Goal: Task Accomplishment & Management: Use online tool/utility

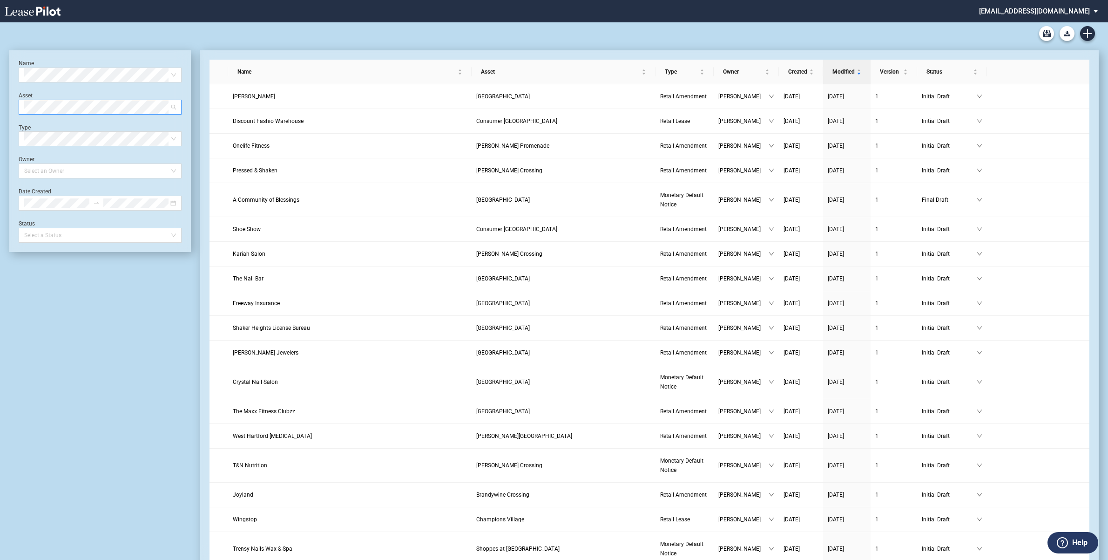
click at [172, 106] on span at bounding box center [100, 107] width 152 height 14
click at [174, 106] on span at bounding box center [100, 107] width 152 height 14
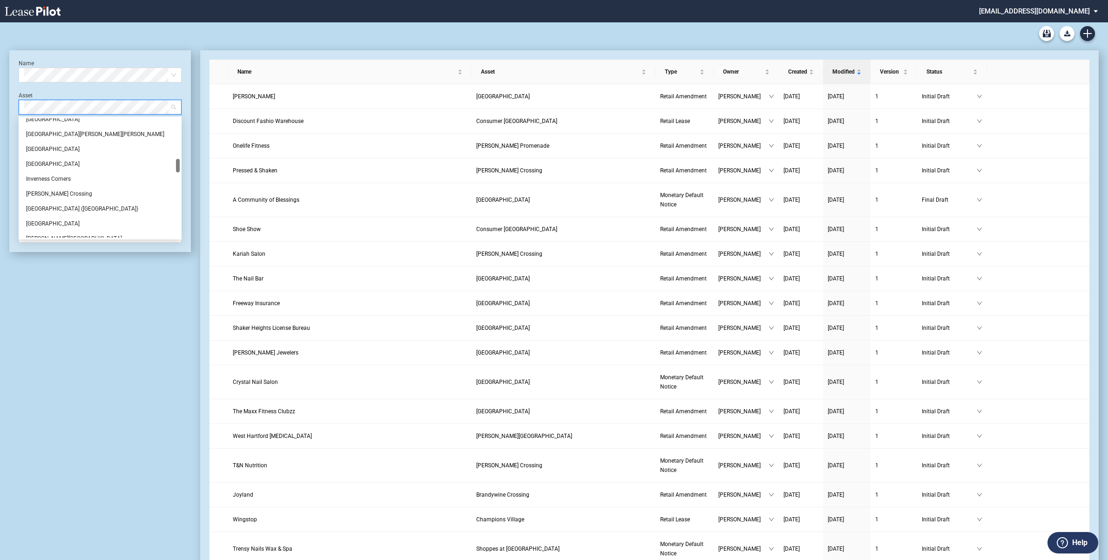
scroll to position [291, 0]
click at [56, 217] on div "[GEOGRAPHIC_DATA]" at bounding box center [100, 221] width 148 height 9
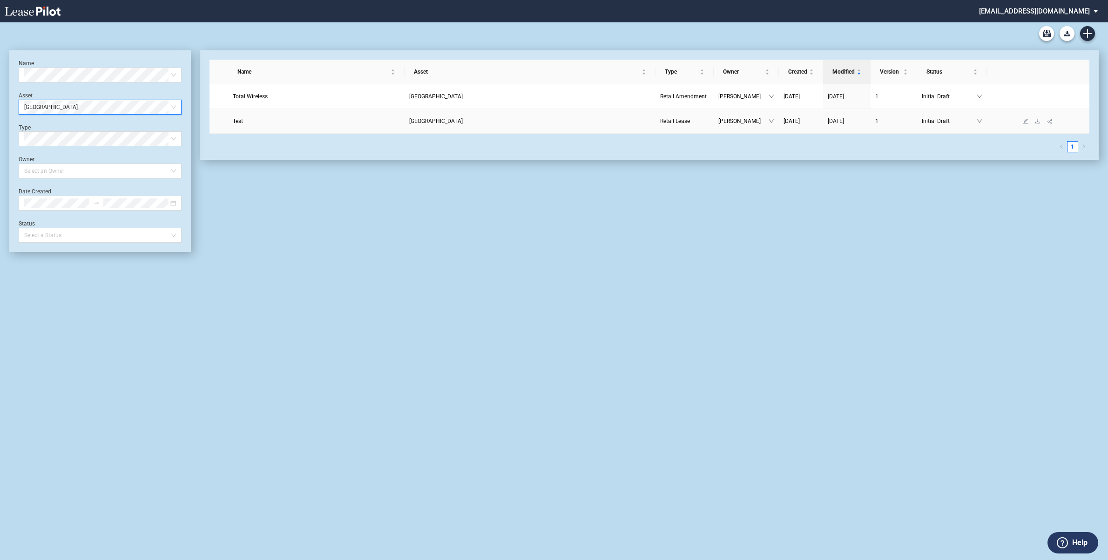
click at [459, 118] on span "[GEOGRAPHIC_DATA]" at bounding box center [436, 121] width 54 height 7
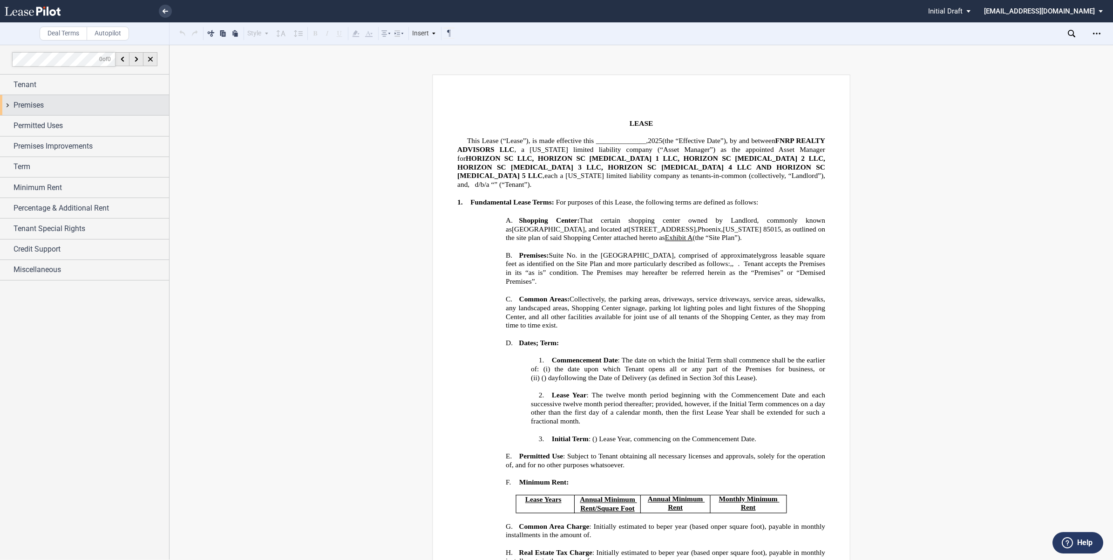
click at [6, 102] on div "Premises" at bounding box center [84, 105] width 169 height 20
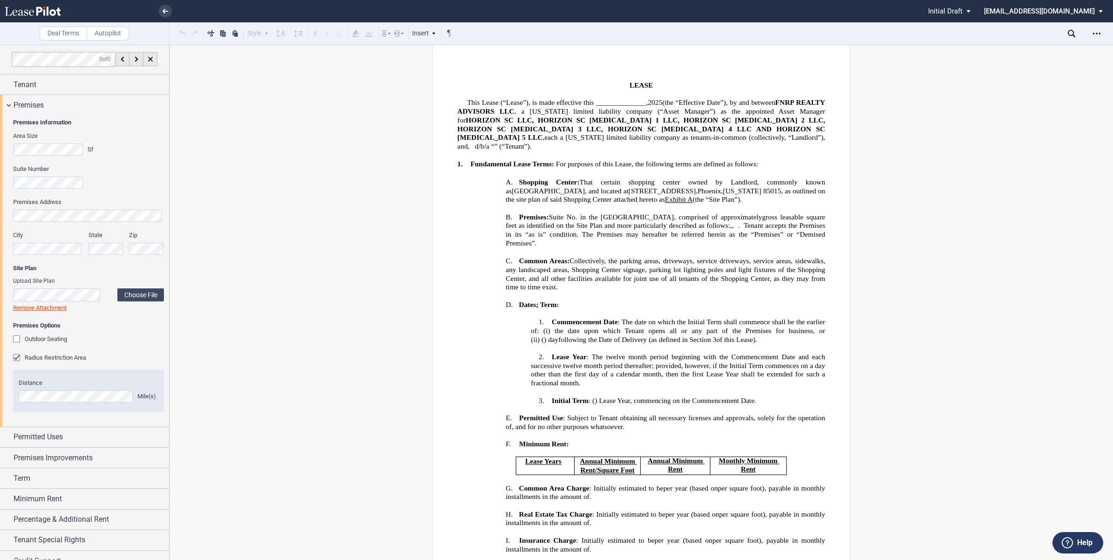
scroll to position [58, 0]
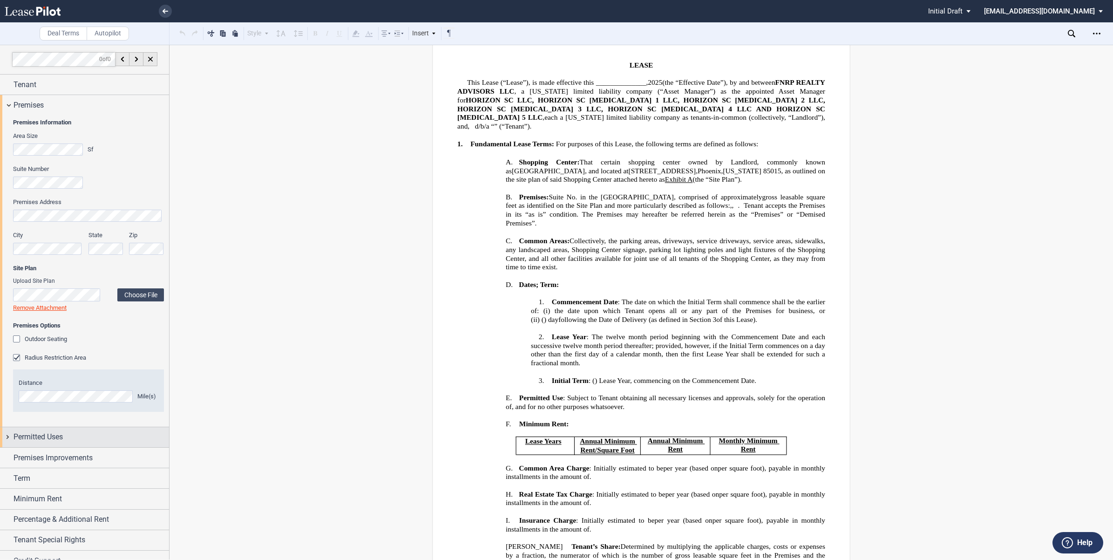
click at [2, 434] on div "Permitted Uses" at bounding box center [84, 437] width 169 height 20
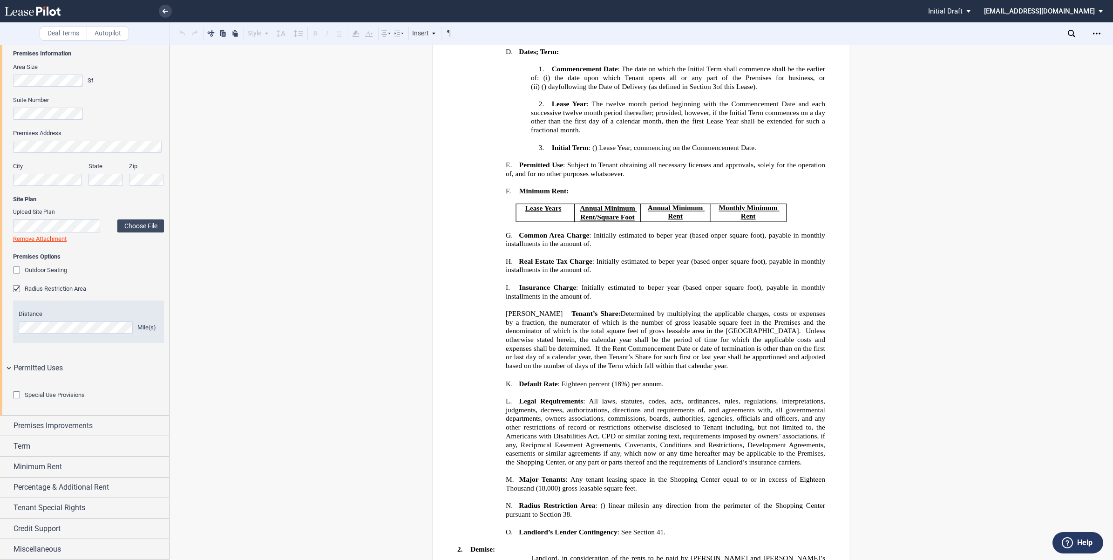
scroll to position [122, 0]
click at [6, 424] on div "Premises Improvements" at bounding box center [84, 425] width 169 height 20
click at [7, 421] on div "Premises Improvements" at bounding box center [84, 425] width 169 height 20
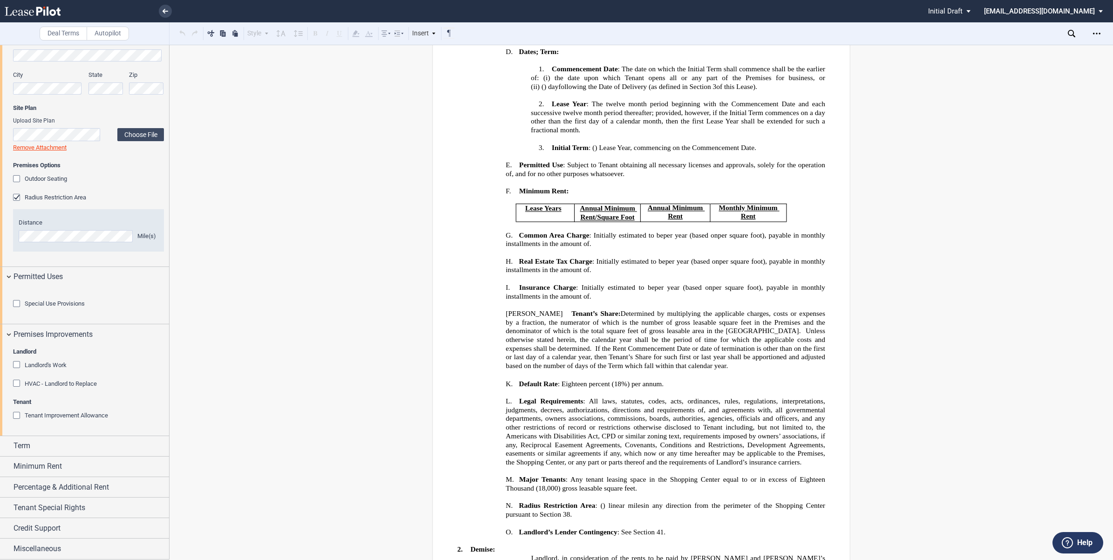
scroll to position [212, 0]
click at [5, 442] on div "Term" at bounding box center [84, 446] width 169 height 20
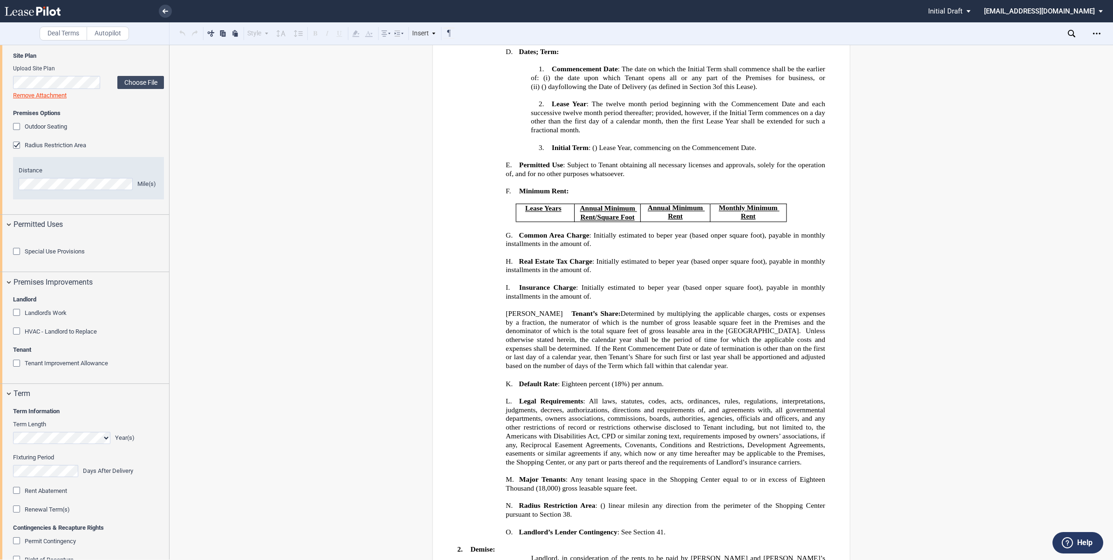
drag, startPoint x: 166, startPoint y: 406, endPoint x: 171, endPoint y: 507, distance: 101.6
click at [178, 531] on div "Deal Terms Autopilot Style Normal 8pt 9pt 10pt 10.5pt 11pt 12pt 14pt 16pt Norma…" at bounding box center [556, 302] width 1113 height 515
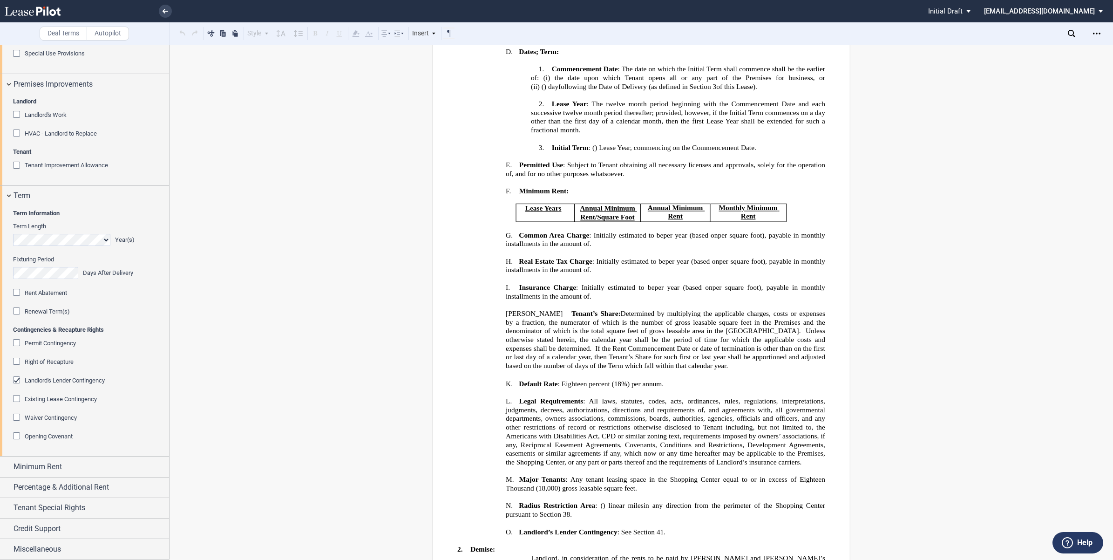
scroll to position [457, 0]
click at [3, 470] on div "Minimum Rent" at bounding box center [84, 466] width 169 height 20
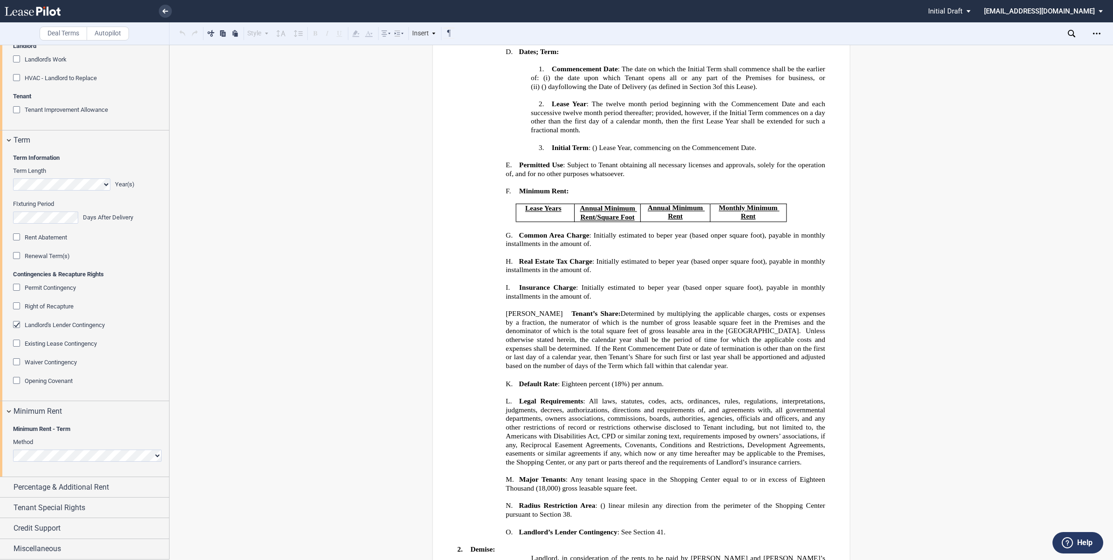
scroll to position [518, 0]
click at [6, 485] on div "Percentage & Additional Rent" at bounding box center [84, 487] width 169 height 20
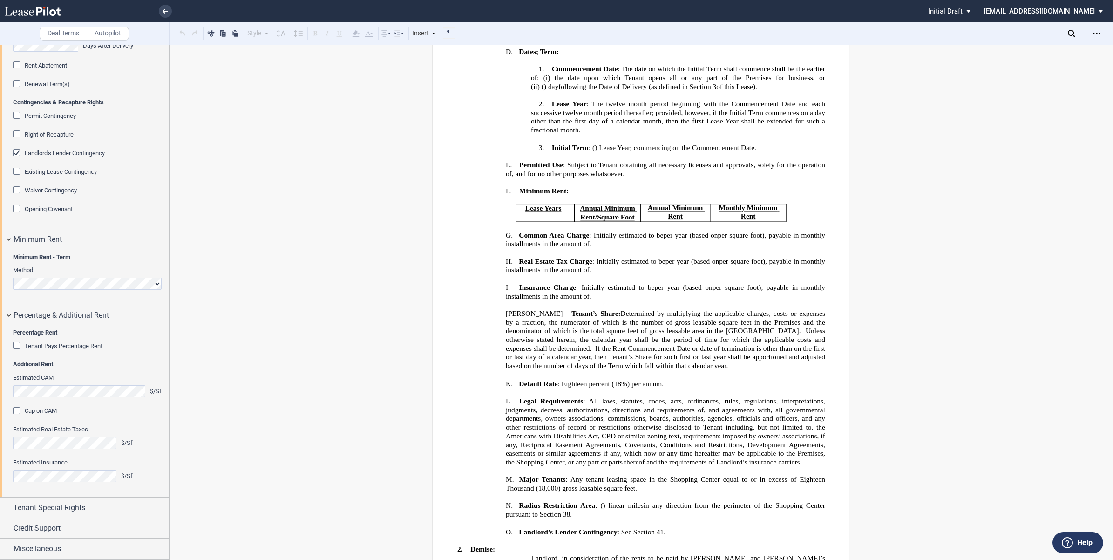
scroll to position [689, 0]
click at [7, 507] on div "Tenant Special Rights" at bounding box center [84, 507] width 169 height 20
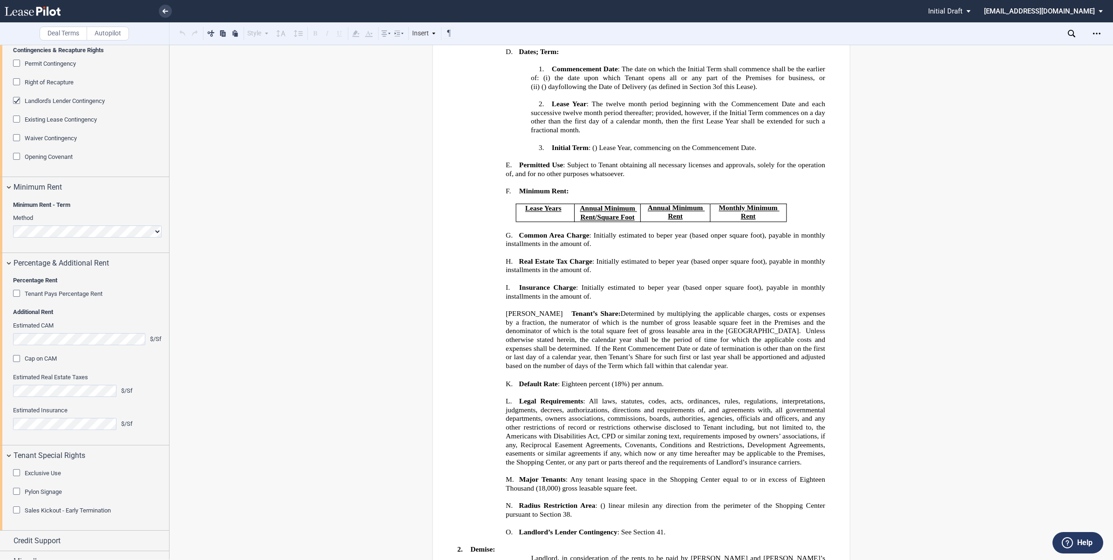
scroll to position [754, 0]
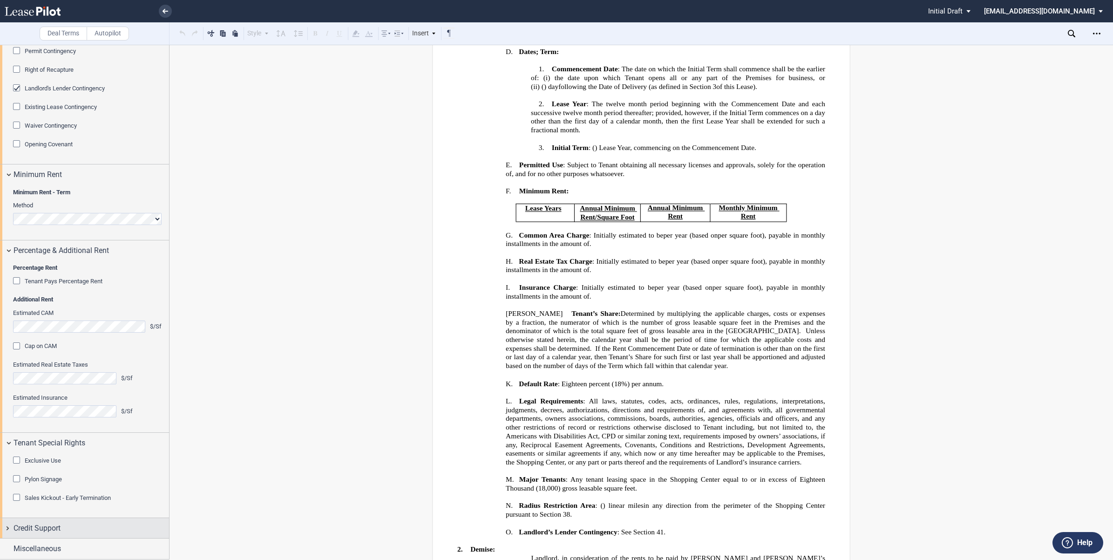
click at [8, 526] on div "Credit Support" at bounding box center [84, 528] width 169 height 20
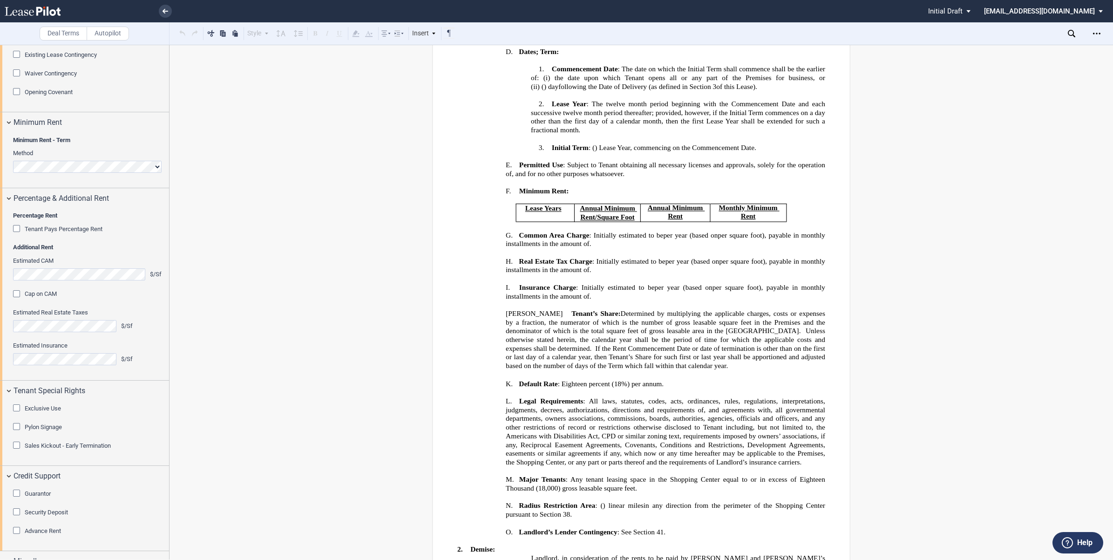
scroll to position [819, 0]
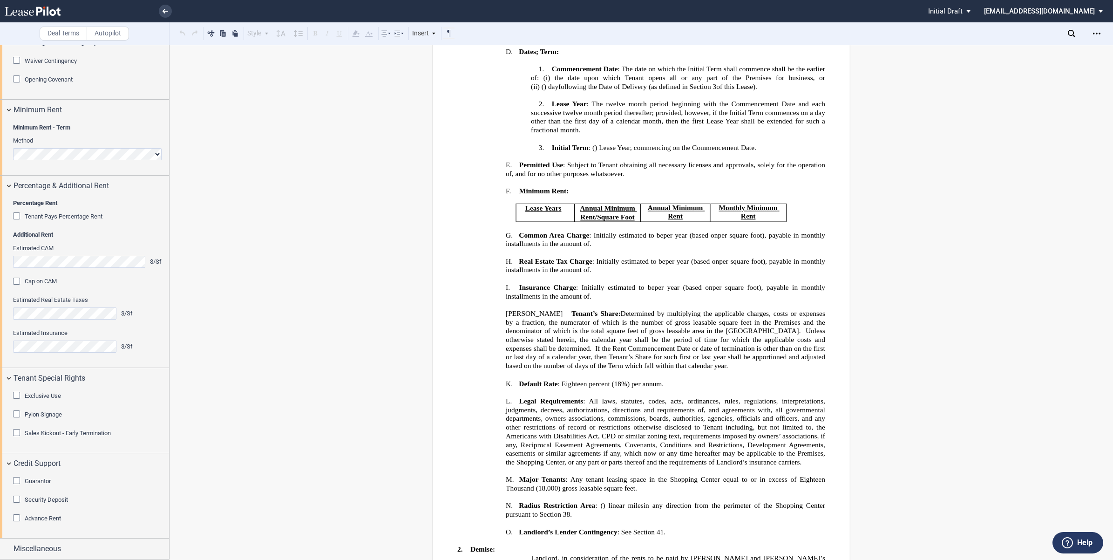
click at [17, 477] on div "Guarantor" at bounding box center [17, 481] width 9 height 9
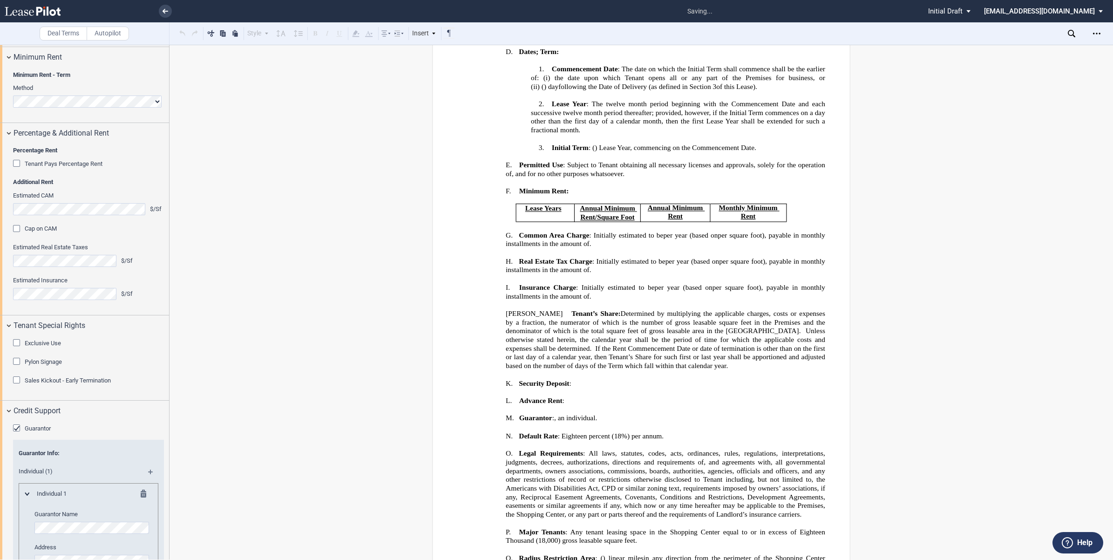
scroll to position [1109, 0]
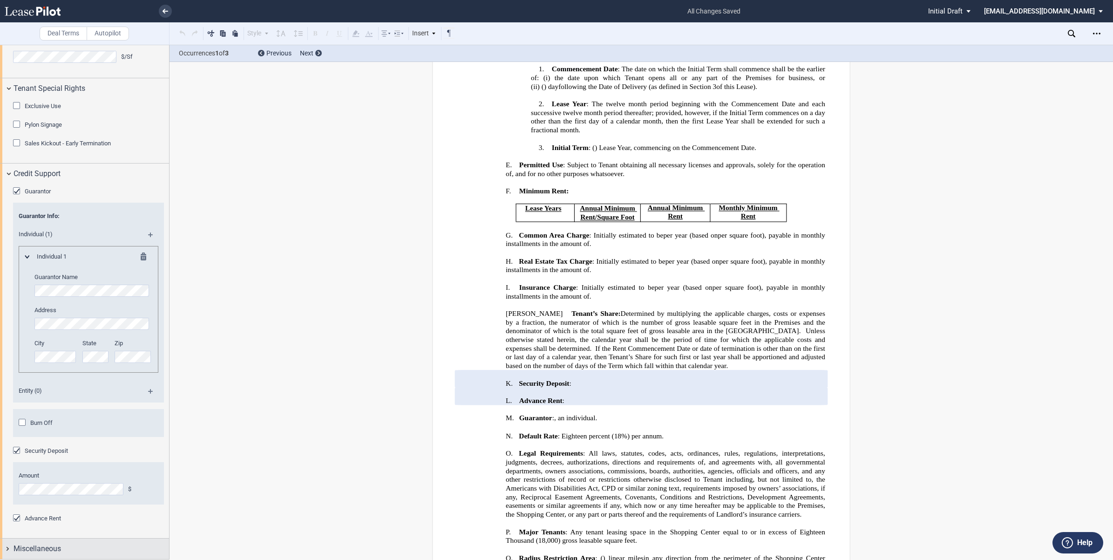
click at [6, 547] on div "Miscellaneous" at bounding box center [84, 548] width 169 height 20
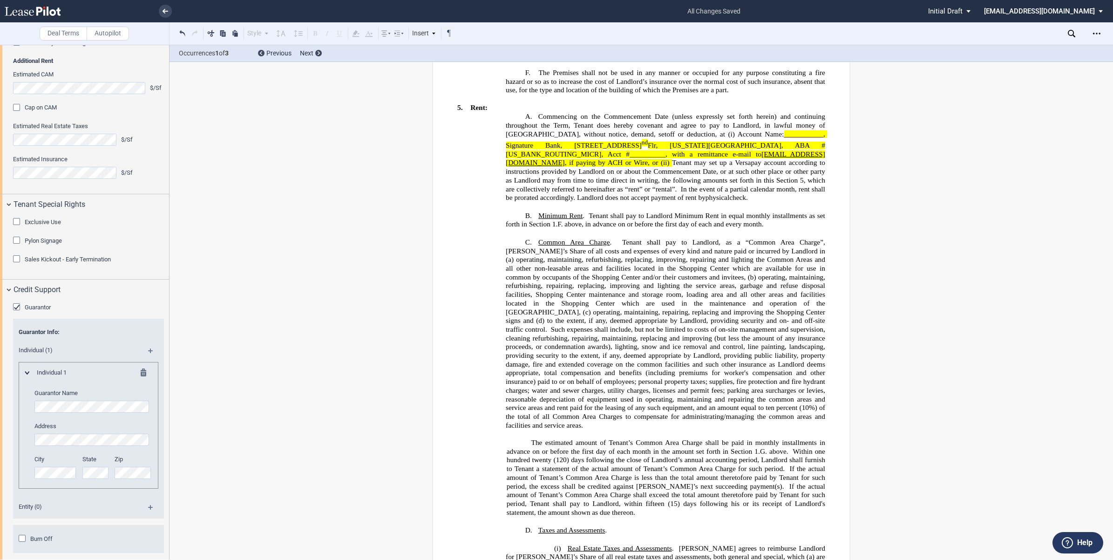
scroll to position [1164, 0]
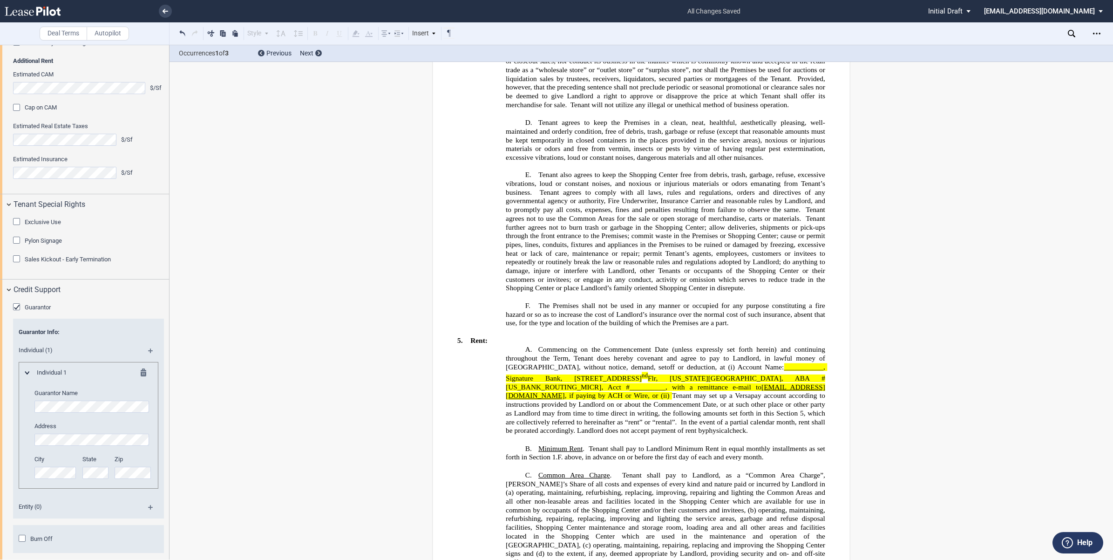
click at [821, 363] on span "___________, Signature Bank, [STREET_ADDRESS]" at bounding box center [666, 372] width 321 height 19
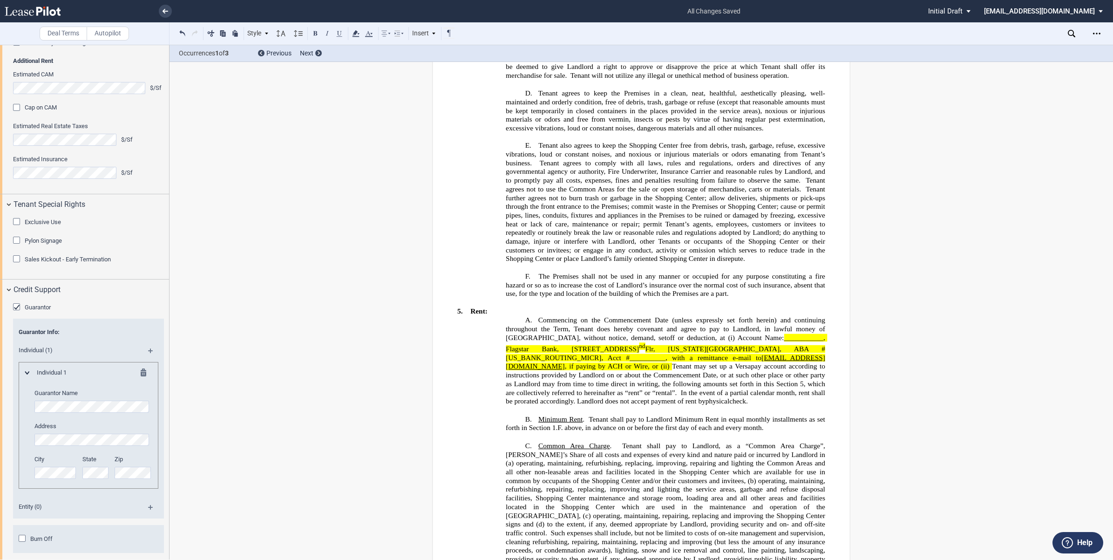
scroll to position [1280, 0]
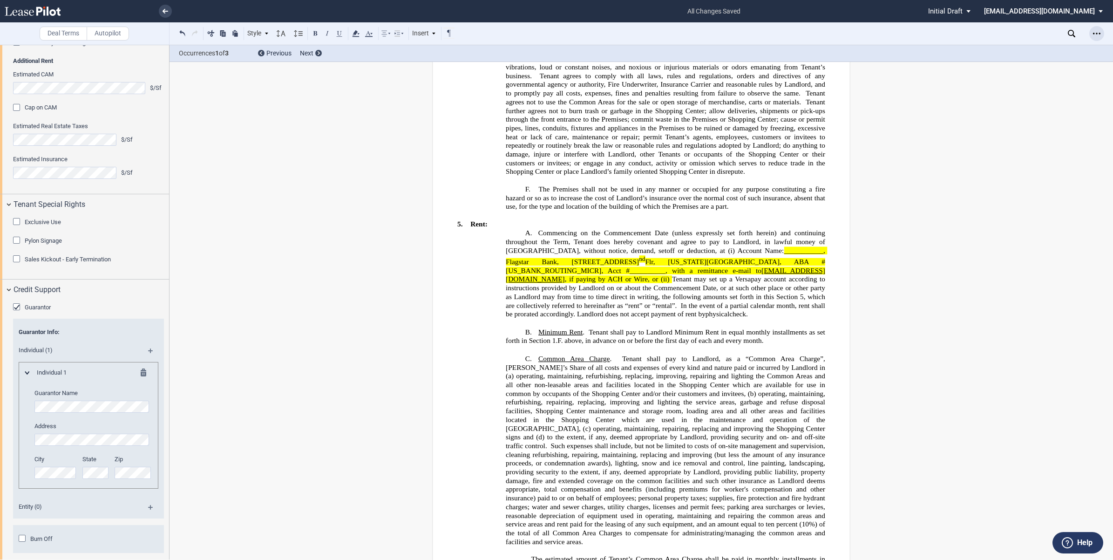
click at [1095, 31] on icon "Open Lease options menu" at bounding box center [1096, 33] width 7 height 7
click at [1005, 47] on div "Download" at bounding box center [1043, 50] width 114 height 8
